Goal: Task Accomplishment & Management: Manage account settings

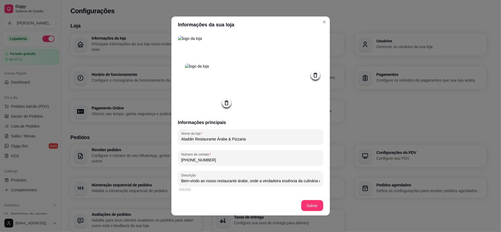
scroll to position [220, 0]
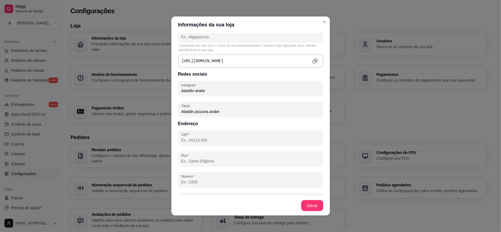
click at [211, 140] on input "CEP" at bounding box center [250, 141] width 139 height 6
type input "05148-000"
click at [222, 140] on input "CEP" at bounding box center [250, 141] width 139 height 6
type input "05148-000"
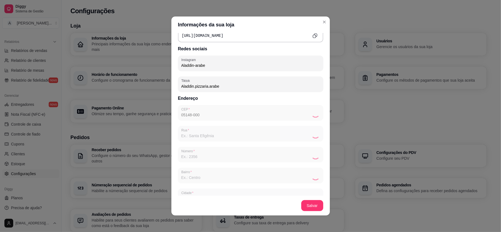
scroll to position [293, 0]
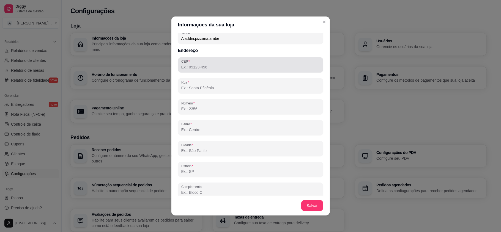
click at [216, 64] on div at bounding box center [250, 64] width 139 height 11
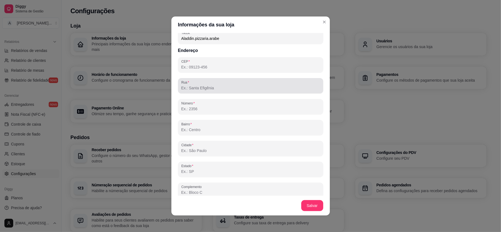
click at [209, 83] on div at bounding box center [250, 85] width 139 height 11
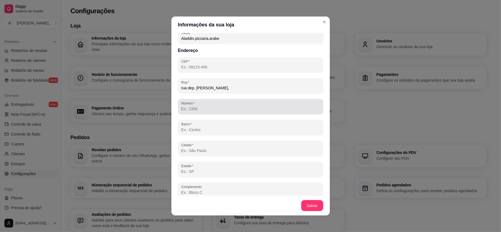
type input "rua dep. [PERSON_NAME],"
click at [203, 109] on input "Número" at bounding box center [250, 109] width 139 height 6
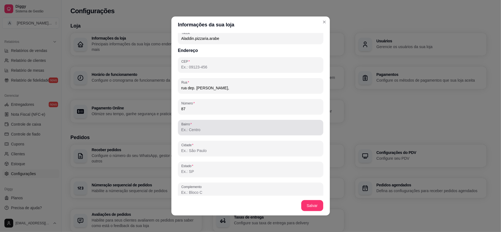
type input "87"
click at [234, 126] on div at bounding box center [250, 127] width 139 height 11
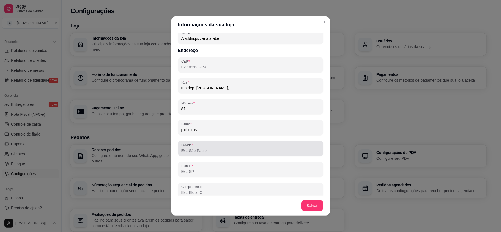
type input "pinheiros"
click at [205, 153] on input "Cidade" at bounding box center [250, 151] width 139 height 6
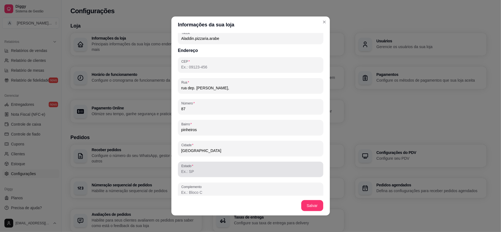
type input "[GEOGRAPHIC_DATA]"
click at [187, 173] on input "Estado" at bounding box center [250, 172] width 139 height 6
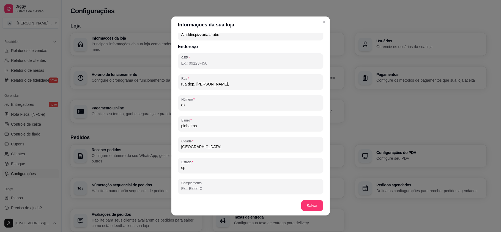
scroll to position [298, 0]
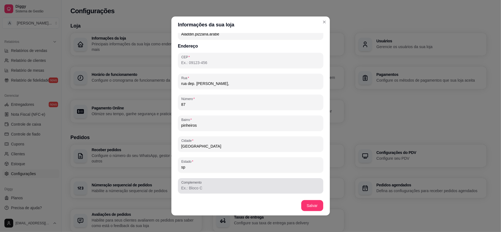
type input "sp"
click at [193, 187] on input "Complemento" at bounding box center [250, 188] width 139 height 6
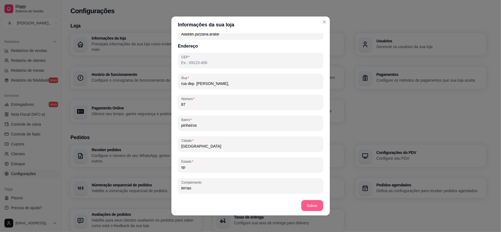
type input "terrao"
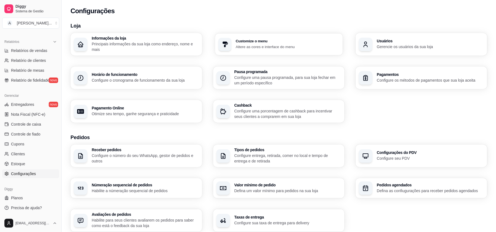
click at [258, 45] on p "Altere as cores e interface do menu" at bounding box center [288, 46] width 104 height 5
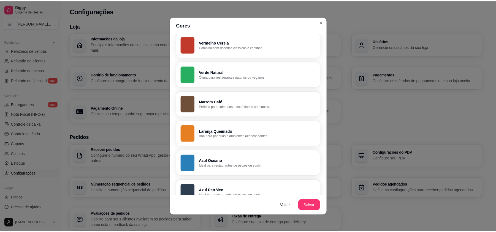
scroll to position [147, 0]
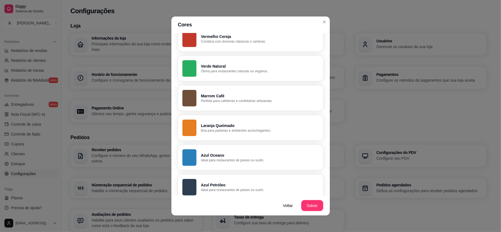
click at [226, 125] on p "Laranja Queimado" at bounding box center [260, 126] width 118 height 6
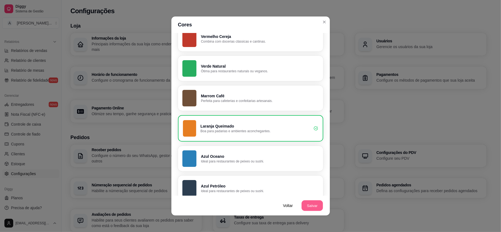
click at [310, 202] on button "Salvar" at bounding box center [312, 206] width 21 height 11
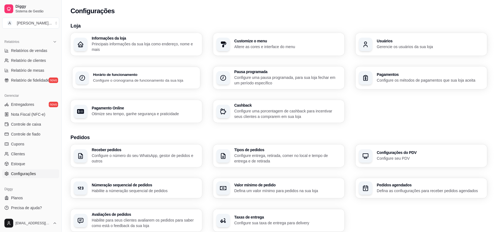
click at [133, 74] on h3 "Horário de funcionamento" at bounding box center [145, 75] width 104 height 4
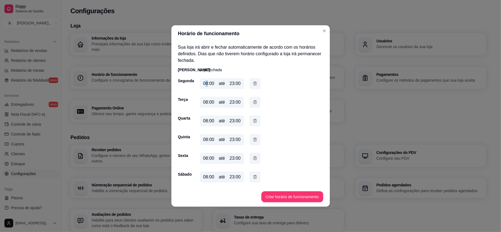
click at [208, 83] on div "08:00" at bounding box center [208, 83] width 11 height 7
click at [209, 84] on div "08:00" at bounding box center [208, 83] width 11 height 7
drag, startPoint x: 203, startPoint y: 83, endPoint x: 207, endPoint y: 82, distance: 4.8
click at [207, 82] on div "08:00 até 23:00" at bounding box center [222, 83] width 44 height 11
click at [207, 88] on div "08:00 até 23:00" at bounding box center [222, 83] width 44 height 11
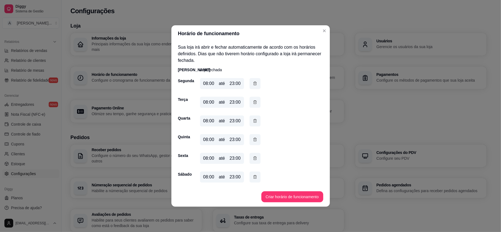
click at [205, 86] on div "08:00" at bounding box center [208, 83] width 11 height 7
click at [204, 83] on div "08:00" at bounding box center [208, 83] width 11 height 7
drag, startPoint x: 202, startPoint y: 84, endPoint x: 207, endPoint y: 84, distance: 5.0
click at [207, 84] on div "08:00 até 23:00" at bounding box center [222, 83] width 44 height 11
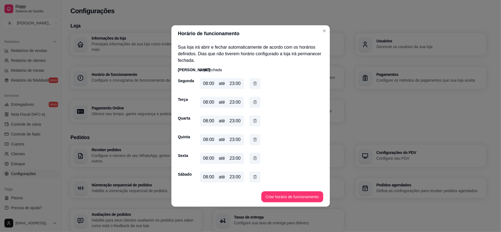
click at [235, 85] on div "23:00" at bounding box center [235, 83] width 11 height 7
drag, startPoint x: 235, startPoint y: 85, endPoint x: 231, endPoint y: 84, distance: 4.5
click at [234, 85] on div "23:00" at bounding box center [235, 83] width 11 height 7
click at [231, 84] on div "23:00" at bounding box center [235, 83] width 11 height 7
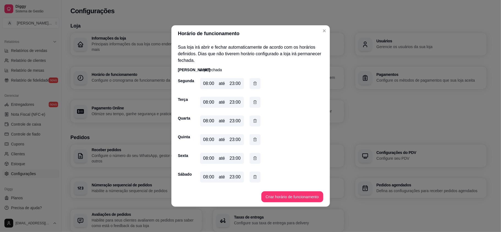
click at [221, 83] on div "até" at bounding box center [222, 83] width 6 height 7
click at [209, 83] on div "08:00" at bounding box center [208, 83] width 11 height 7
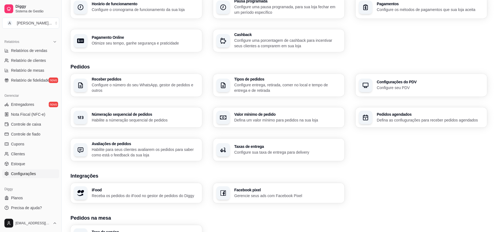
scroll to position [73, 0]
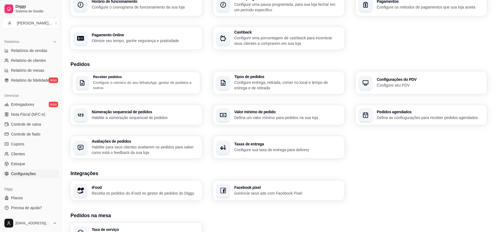
click at [132, 86] on p "Configure o número do seu WhatsApp, gestor de pedidos e outros" at bounding box center [145, 85] width 104 height 11
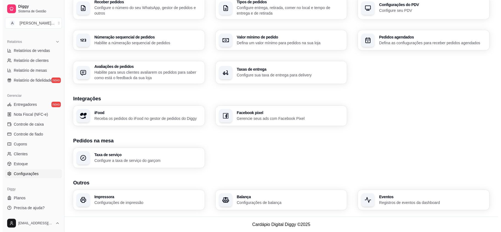
scroll to position [149, 0]
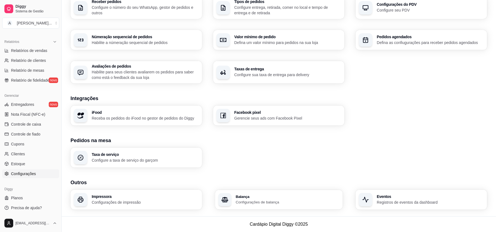
click at [260, 196] on h3 "Balança" at bounding box center [288, 197] width 104 height 4
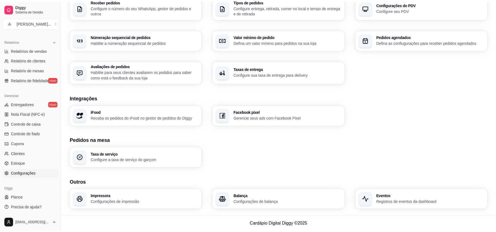
scroll to position [146, 0]
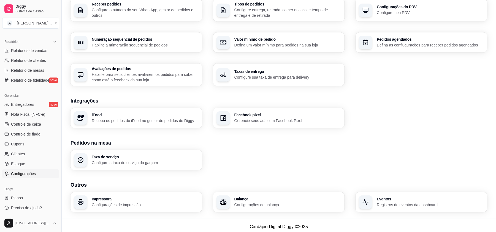
click at [394, 197] on h3 "Eventos" at bounding box center [429, 199] width 107 height 4
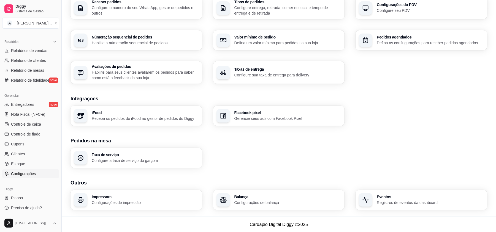
scroll to position [149, 0]
click at [25, 200] on link "Planos" at bounding box center [30, 198] width 57 height 9
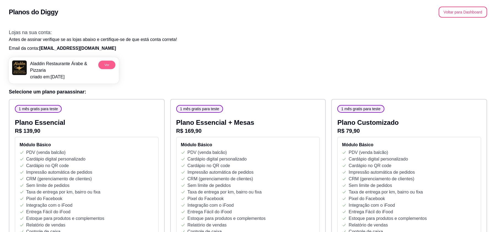
click at [106, 63] on button "Ver" at bounding box center [106, 65] width 17 height 9
